Goal: Navigation & Orientation: Find specific page/section

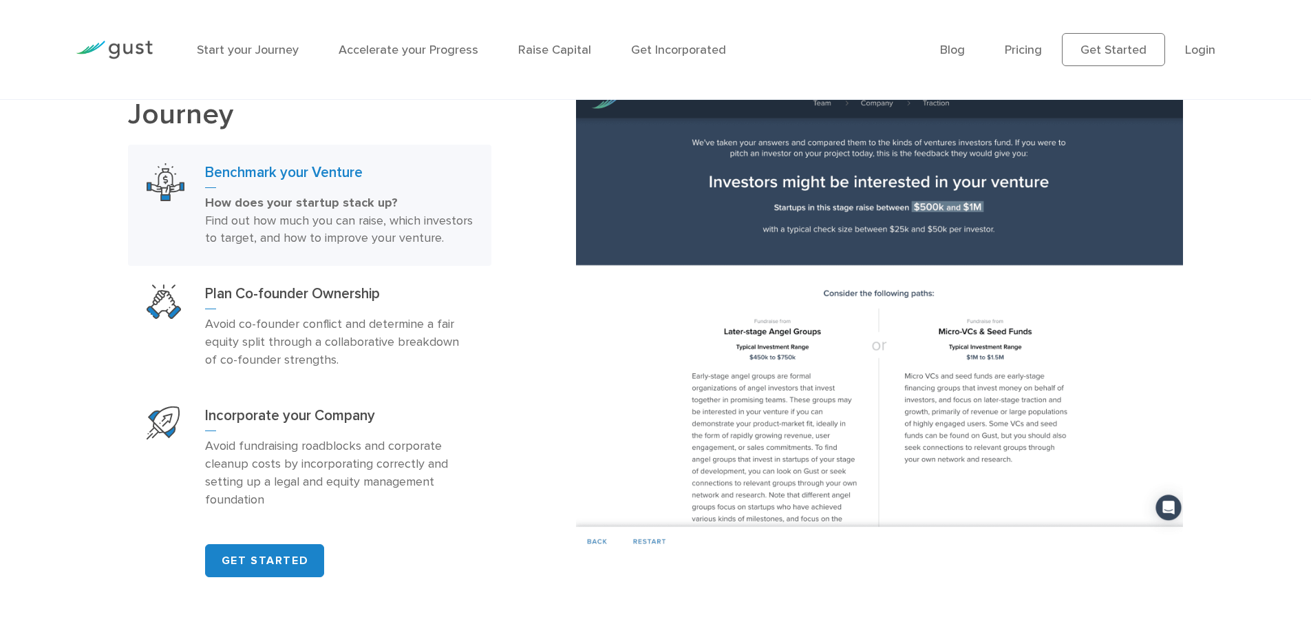
scroll to position [1101, 0]
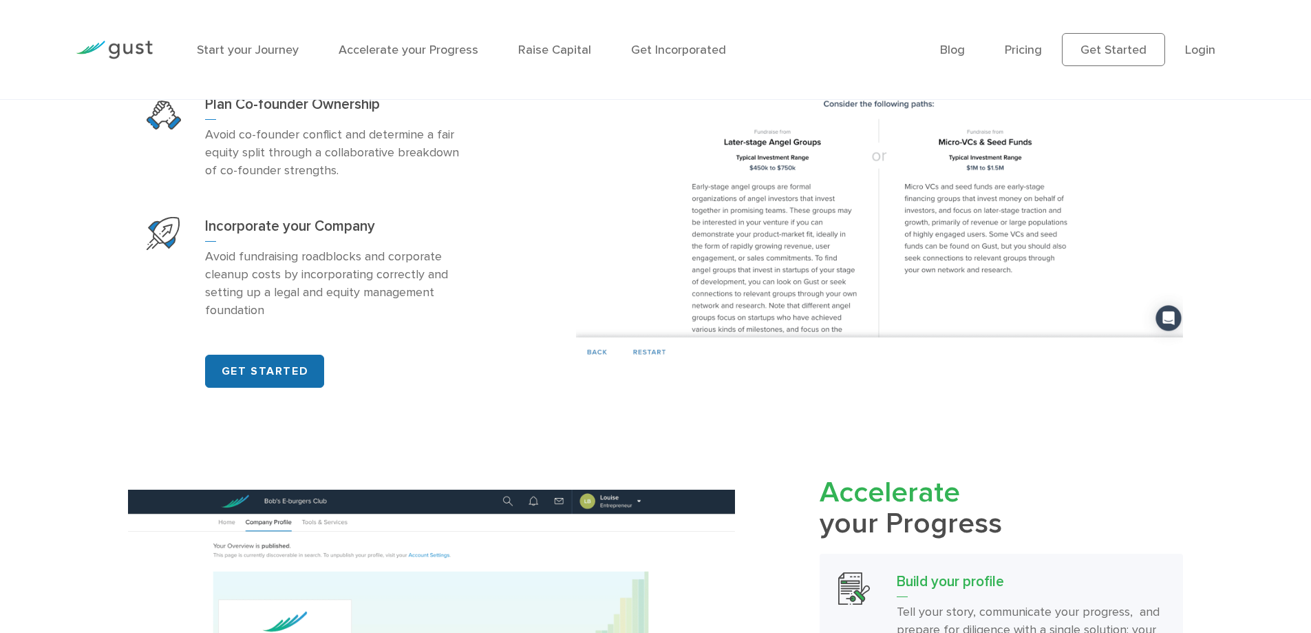
click at [282, 387] on link "GET STARTED" at bounding box center [264, 371] width 119 height 33
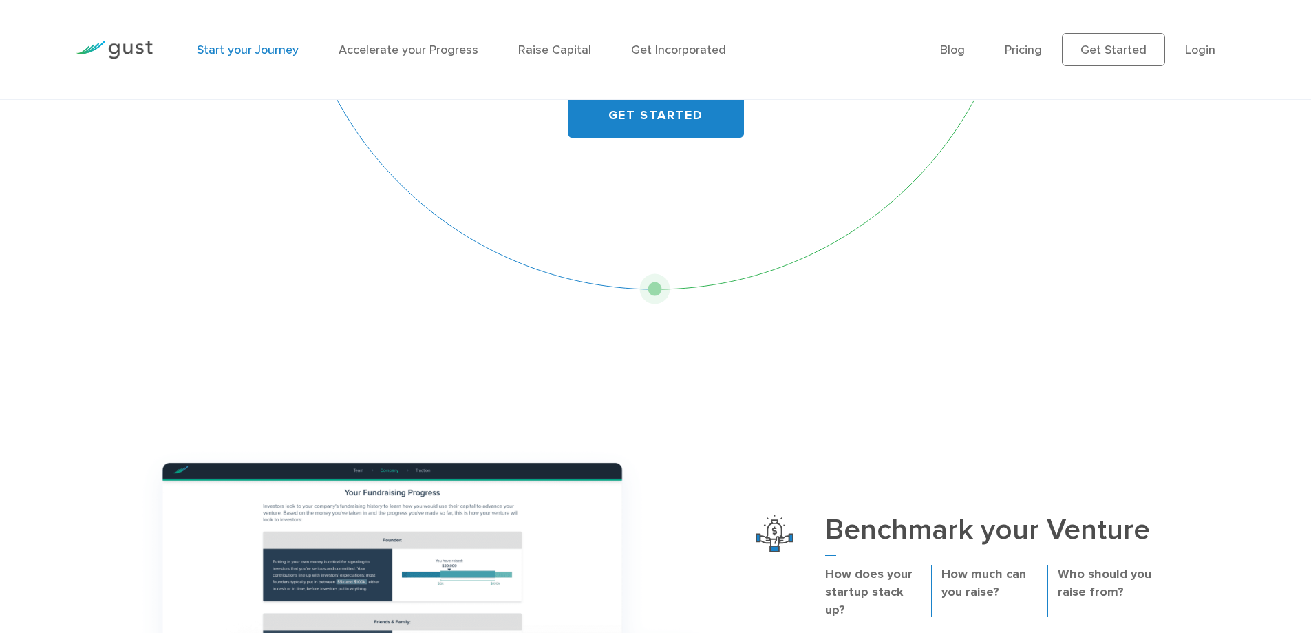
scroll to position [69, 0]
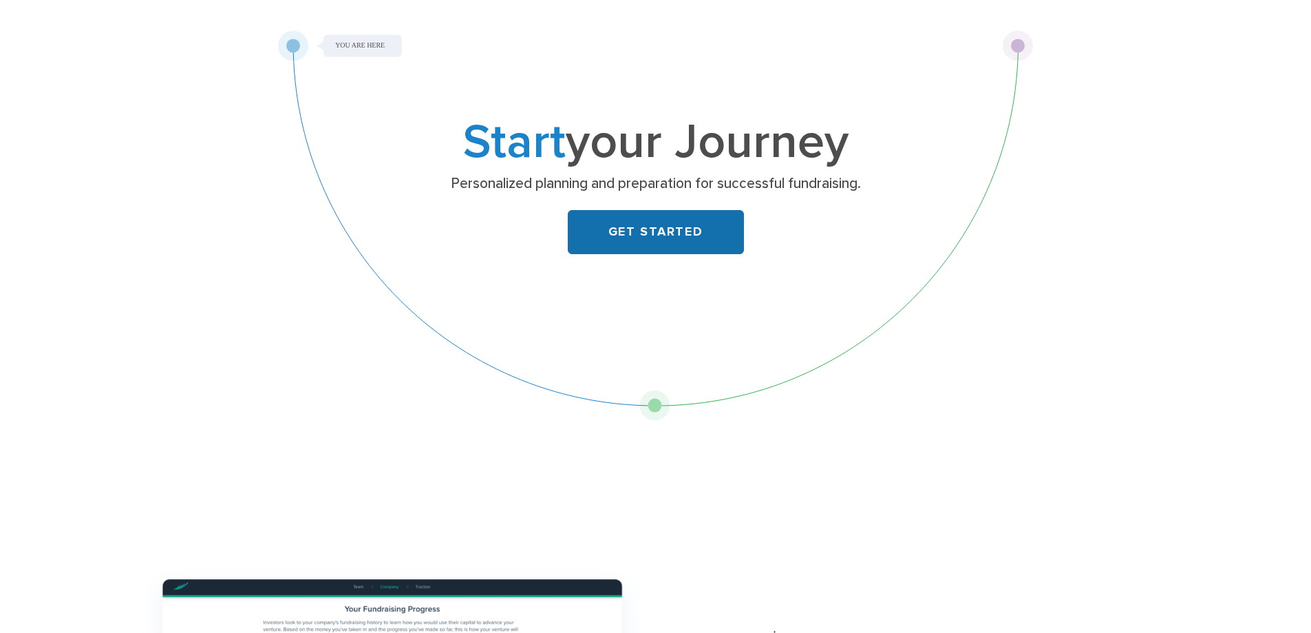
click at [620, 226] on link "GET STARTED" at bounding box center [656, 232] width 176 height 44
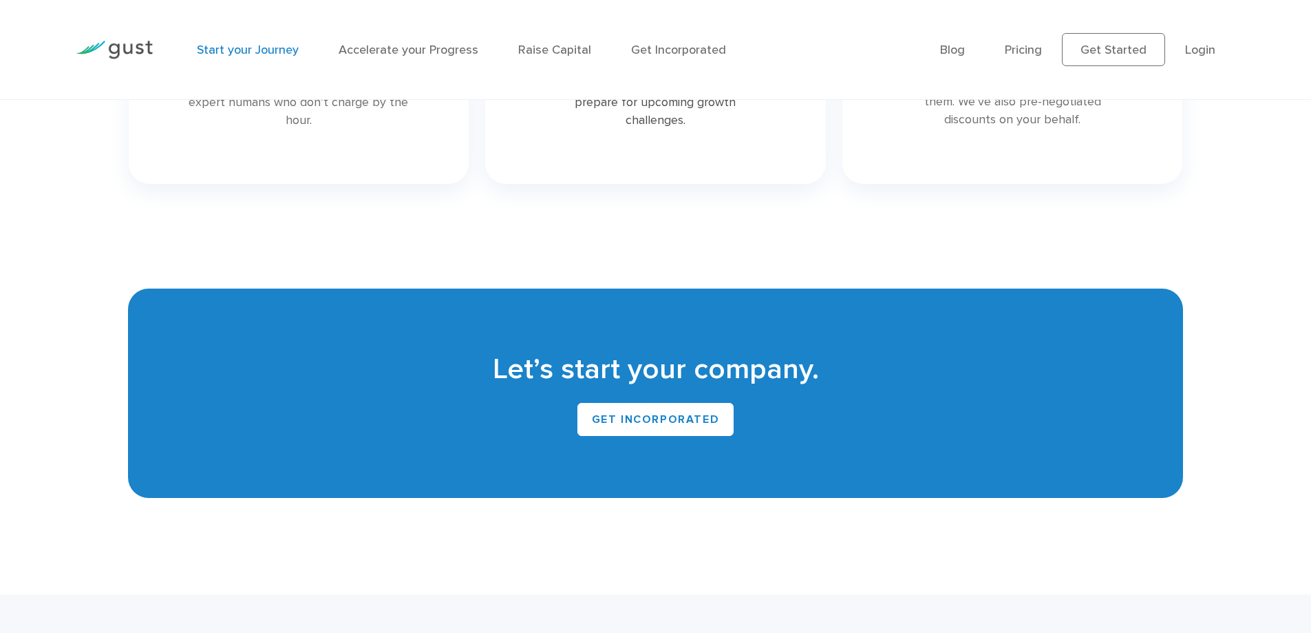
scroll to position [3131, 0]
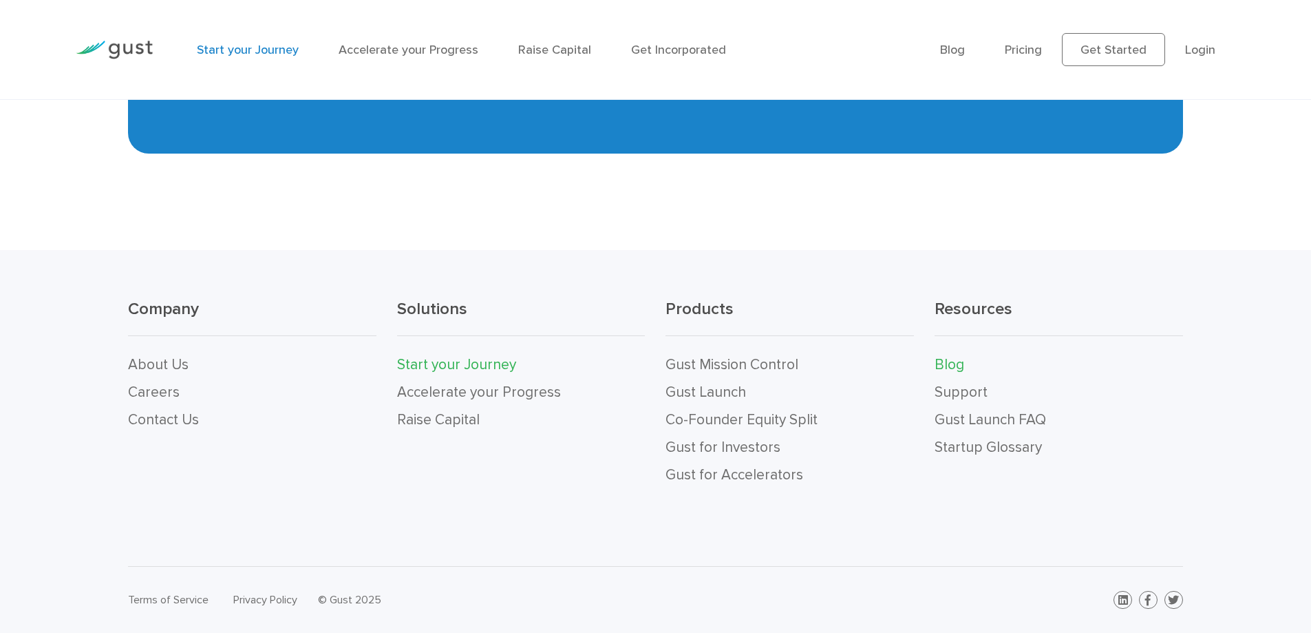
click at [954, 360] on link "Blog" at bounding box center [950, 364] width 30 height 17
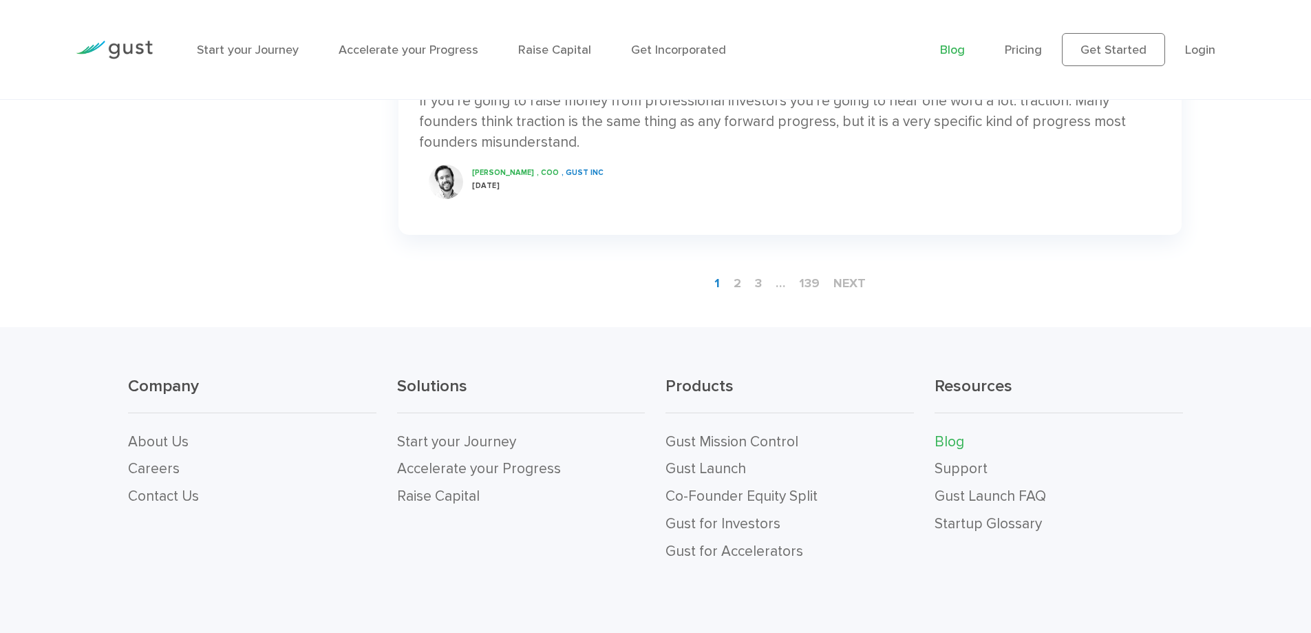
scroll to position [2448, 0]
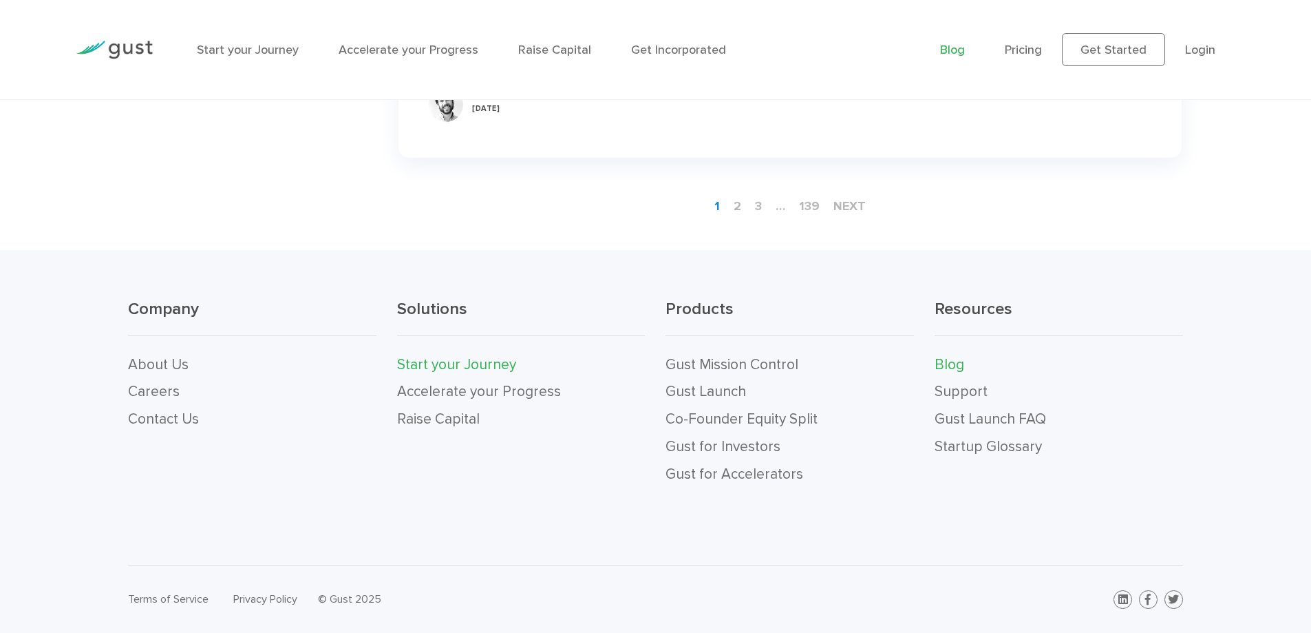
click at [431, 366] on link "Start your Journey" at bounding box center [456, 364] width 119 height 17
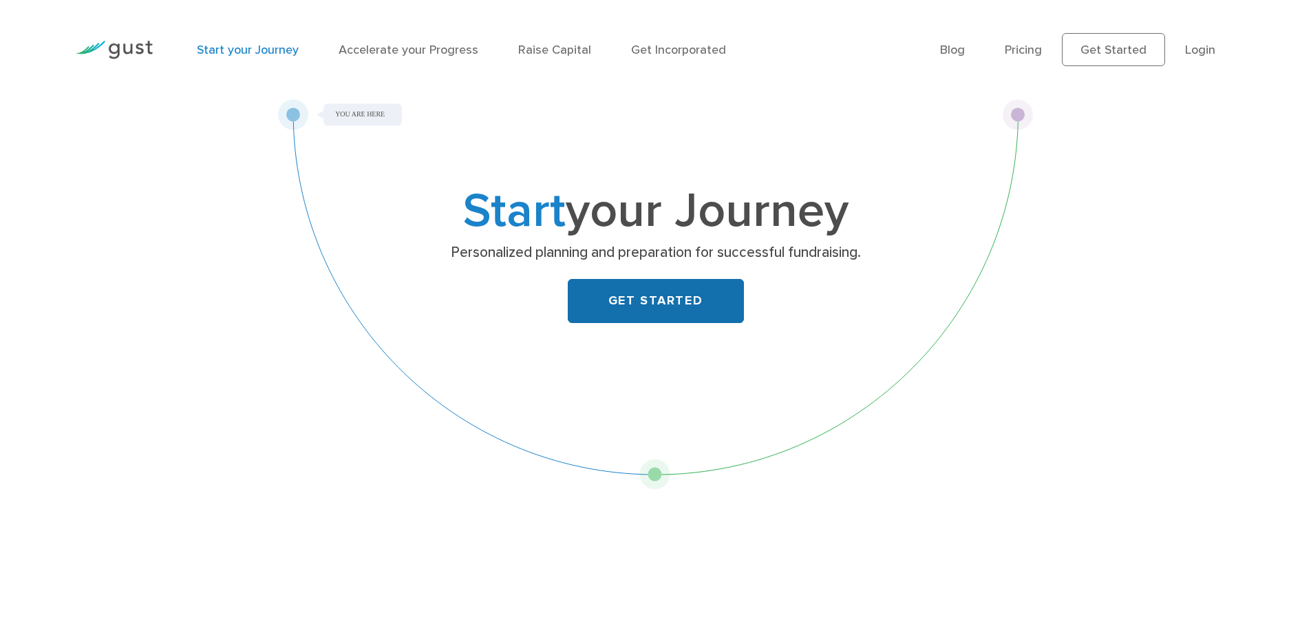
click at [704, 289] on link "GET STARTED" at bounding box center [656, 301] width 176 height 44
